Goal: Transaction & Acquisition: Purchase product/service

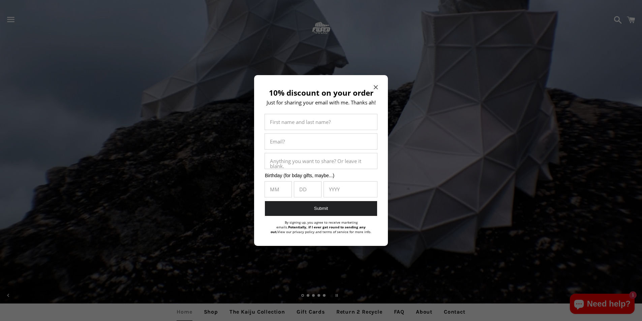
click at [376, 85] on span "Close modal" at bounding box center [376, 87] width 4 height 7
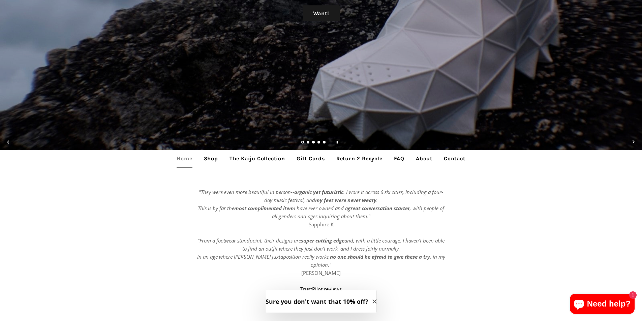
scroll to position [169, 0]
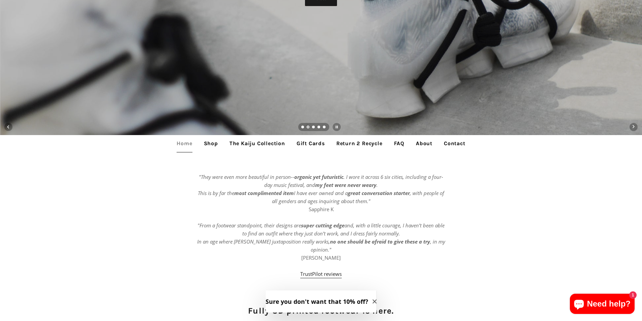
click at [211, 144] on link "Shop" at bounding box center [211, 143] width 24 height 17
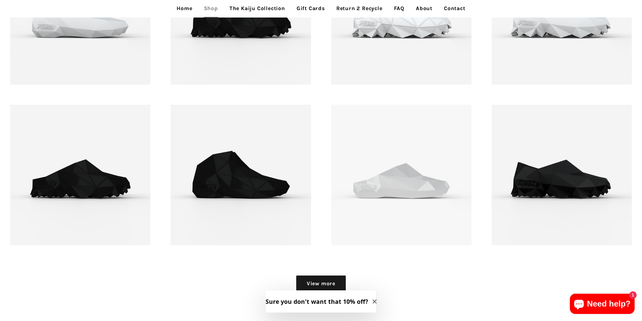
scroll to position [944, 0]
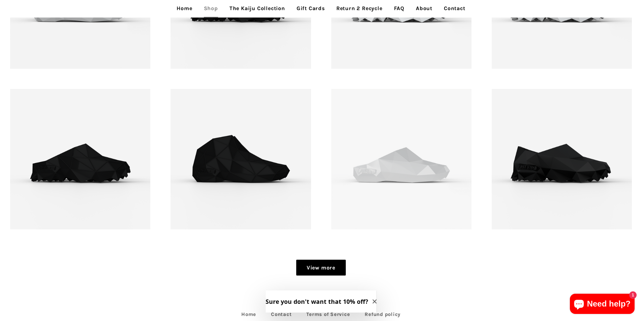
click at [316, 271] on link "View more" at bounding box center [321, 268] width 50 height 16
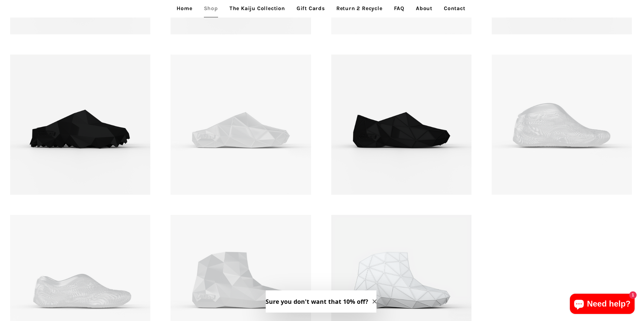
scroll to position [1180, 0]
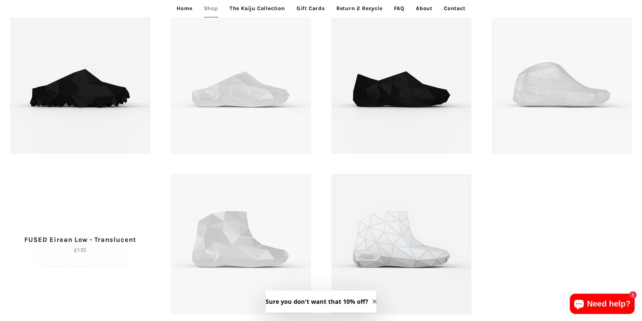
click at [94, 235] on p "FUSED Eirean Low - Translucent" at bounding box center [80, 240] width 117 height 11
